Goal: Information Seeking & Learning: Find specific fact

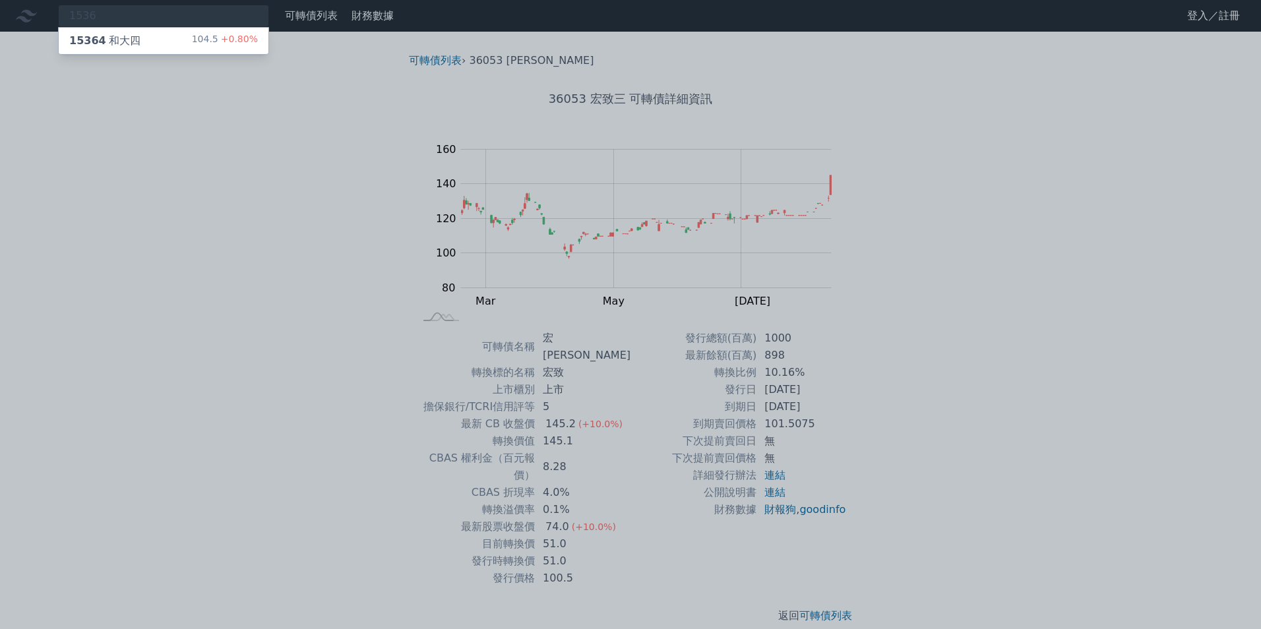
type input "1536"
click at [125, 42] on div "15364 和大四" at bounding box center [104, 41] width 71 height 16
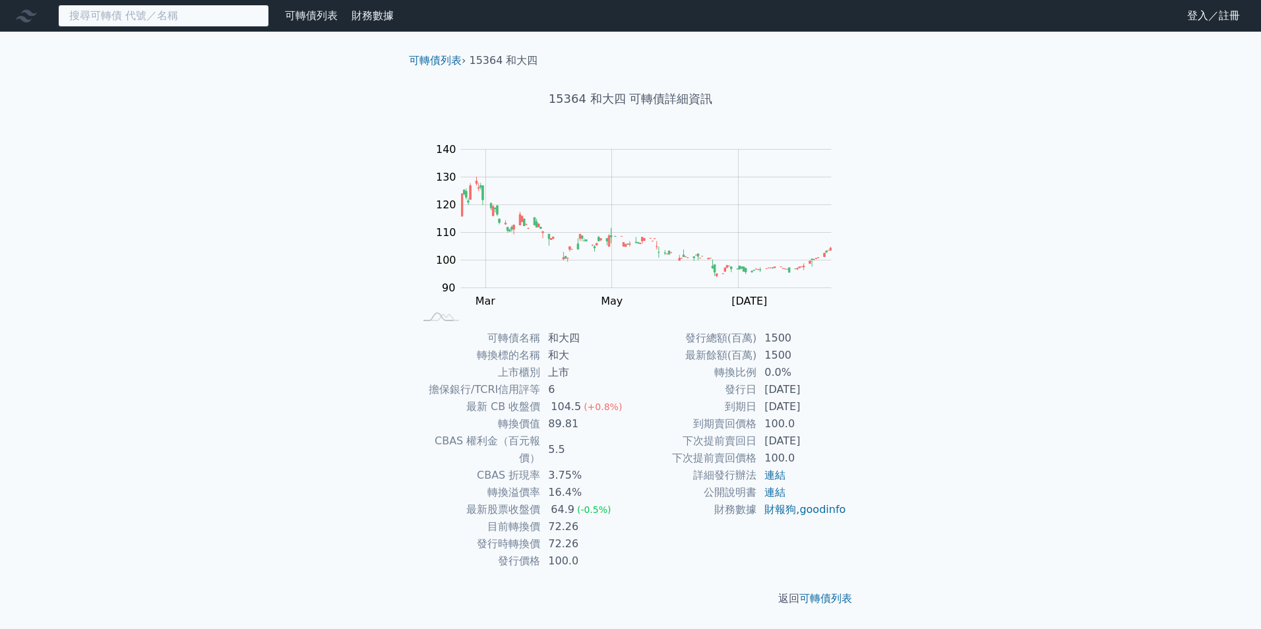
click at [197, 9] on input at bounding box center [163, 16] width 211 height 22
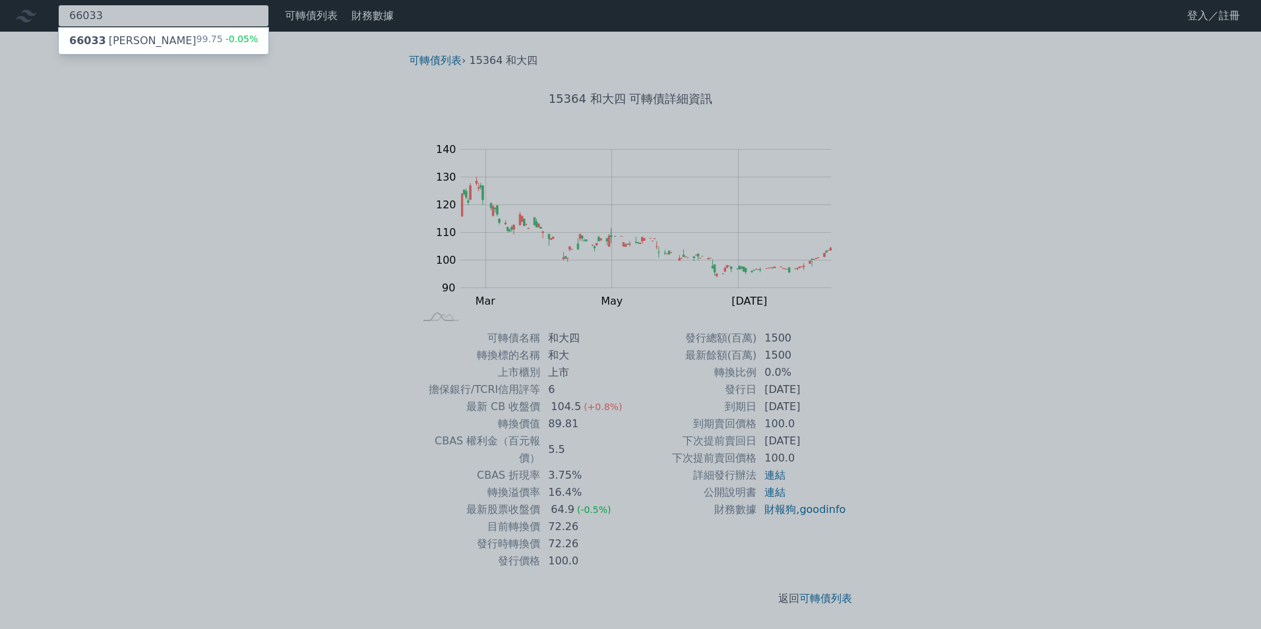
type input "66033"
click at [144, 42] on div "66033 [PERSON_NAME]" at bounding box center [132, 41] width 127 height 16
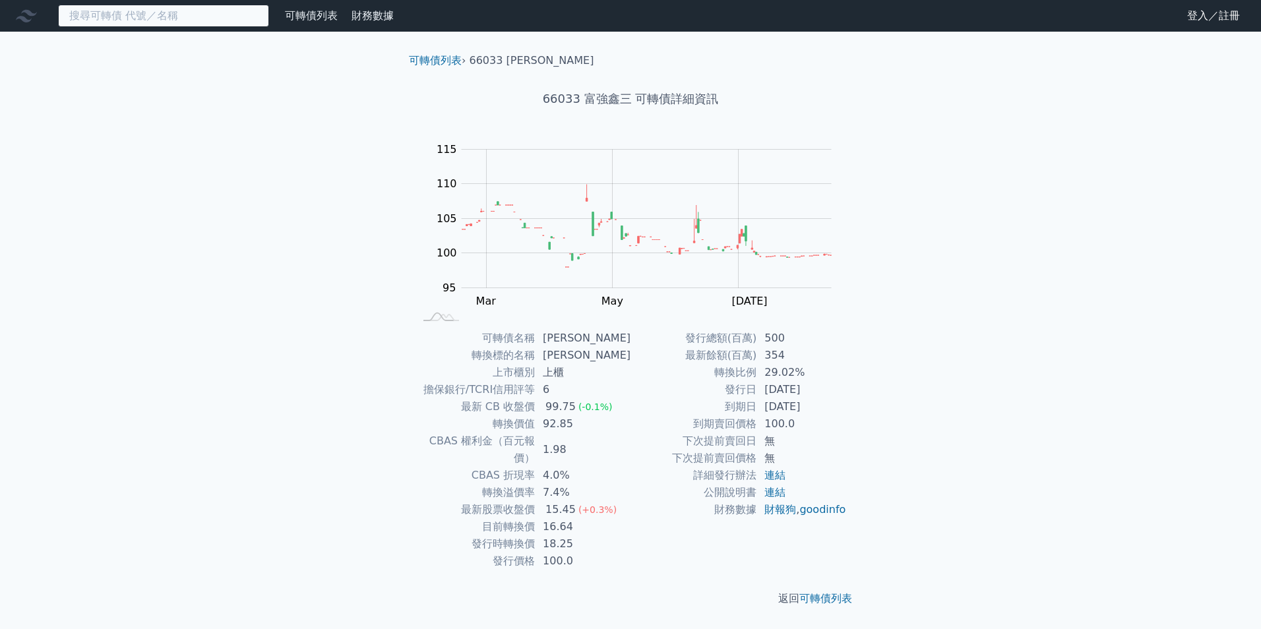
click at [165, 13] on input at bounding box center [163, 16] width 211 height 22
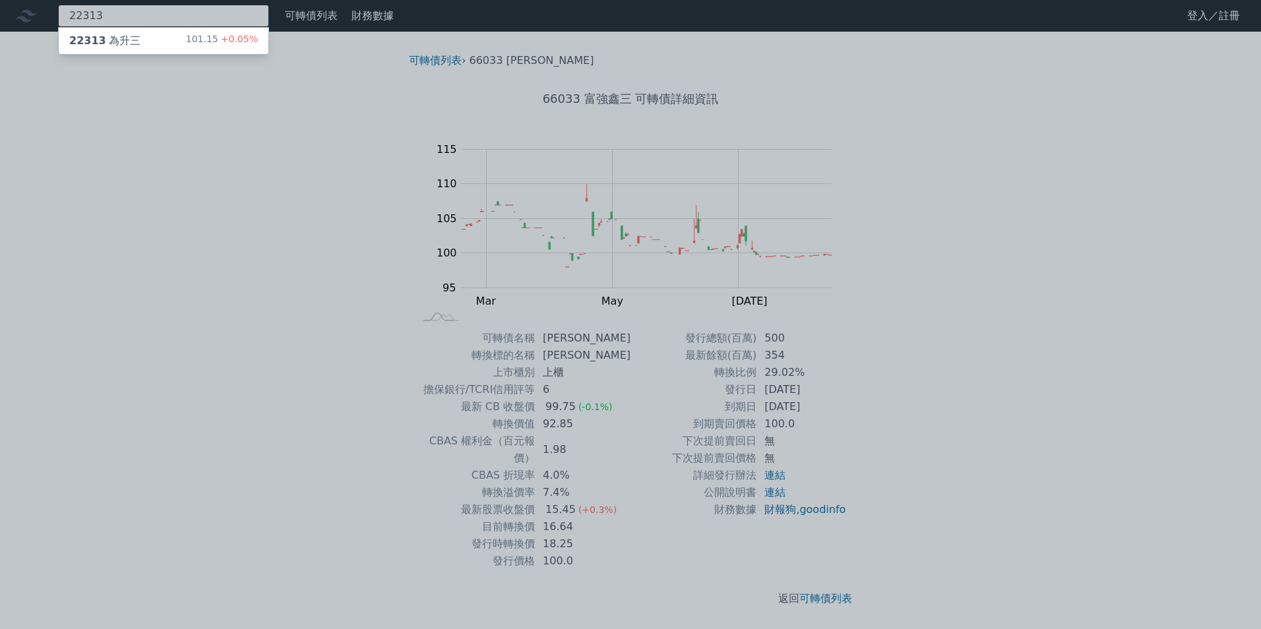
type input "22313"
click at [186, 46] on div "22313 為升三 101.15 +0.05%" at bounding box center [164, 41] width 210 height 26
